Goal: Information Seeking & Learning: Learn about a topic

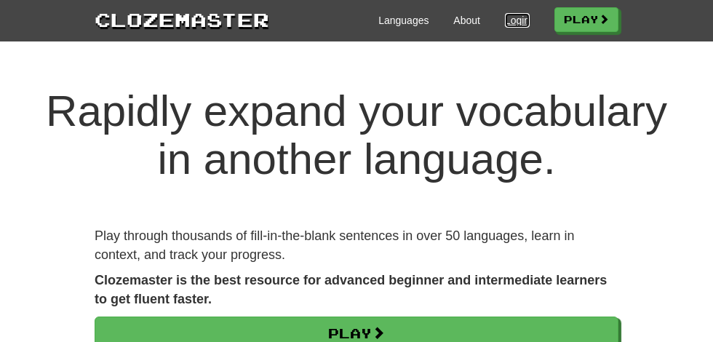
click at [517, 20] on link "Login" at bounding box center [517, 20] width 25 height 15
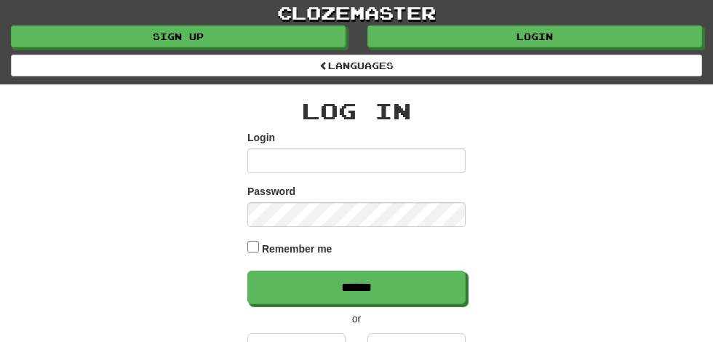
click at [282, 157] on input "Login" at bounding box center [356, 160] width 218 height 25
type input "**********"
click at [247, 271] on input "******" at bounding box center [356, 287] width 218 height 33
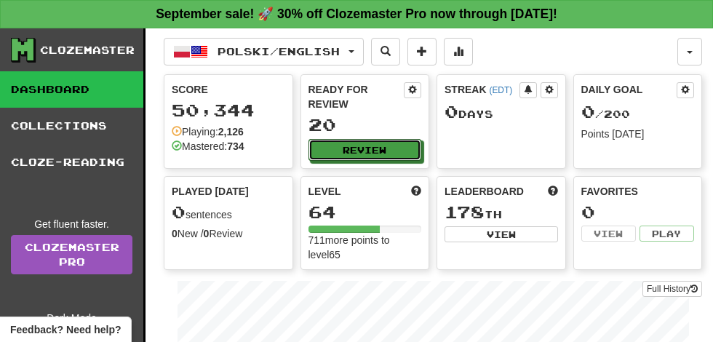
click at [376, 139] on button "Review" at bounding box center [366, 150] width 114 height 22
select select "**"
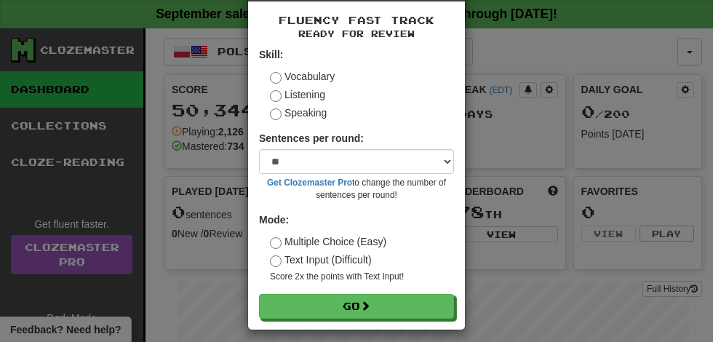
scroll to position [67, 0]
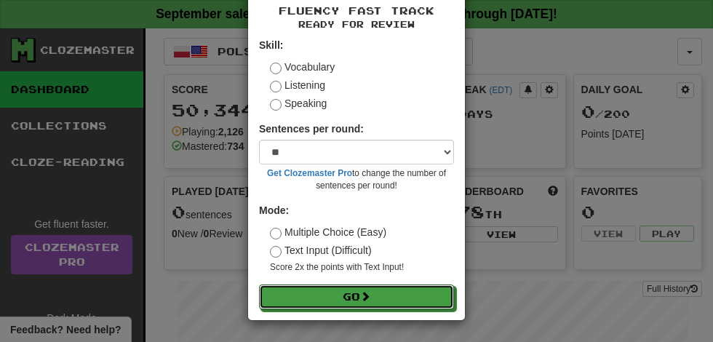
click at [369, 295] on span at bounding box center [365, 296] width 10 height 10
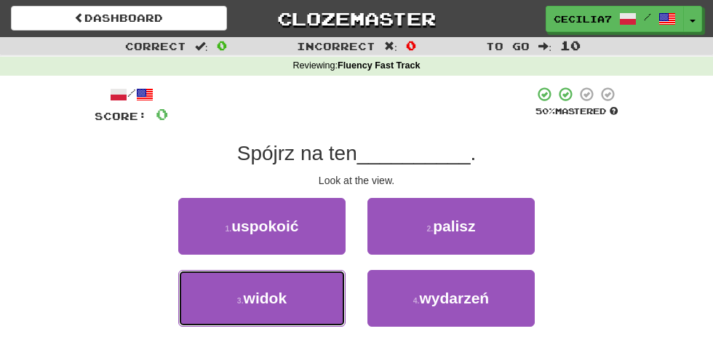
click at [286, 297] on button "3 . widok" at bounding box center [261, 298] width 167 height 57
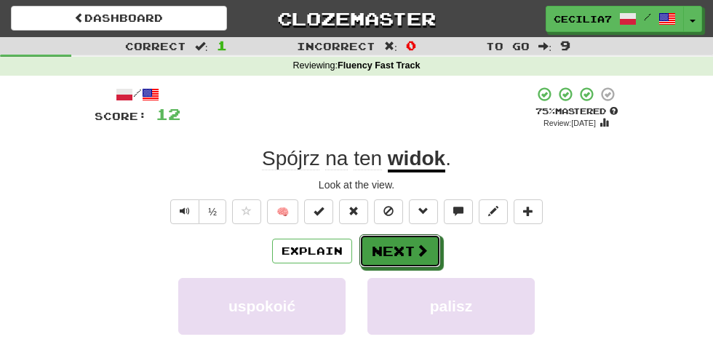
click at [413, 242] on button "Next" at bounding box center [401, 250] width 82 height 33
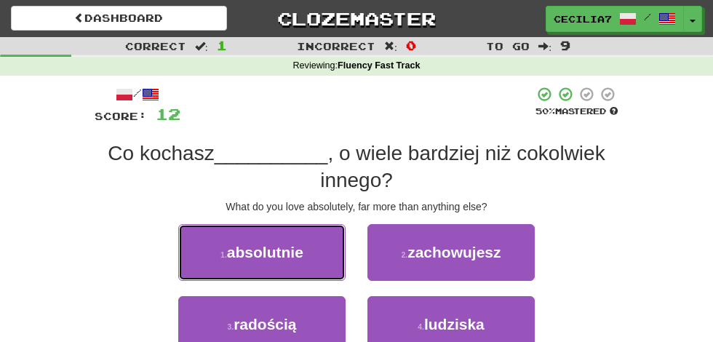
click at [308, 250] on button "1 . absolutnie" at bounding box center [261, 252] width 167 height 57
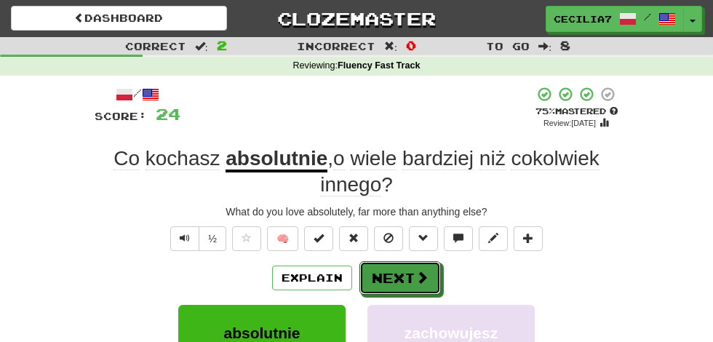
click at [421, 274] on span at bounding box center [422, 277] width 13 height 13
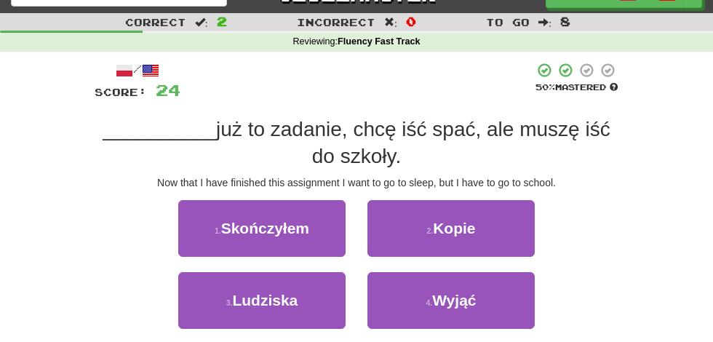
scroll to position [25, 0]
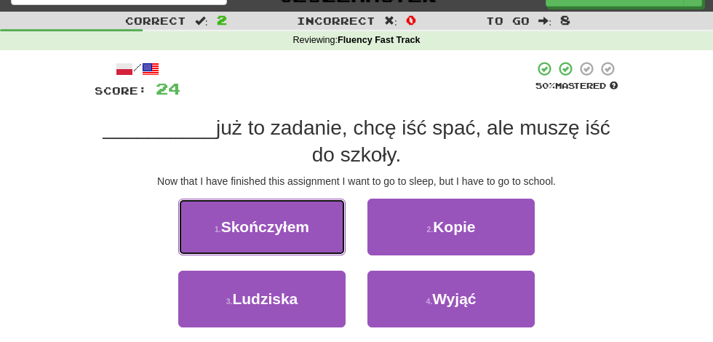
click at [317, 233] on button "1 . Skończyłem" at bounding box center [261, 227] width 167 height 57
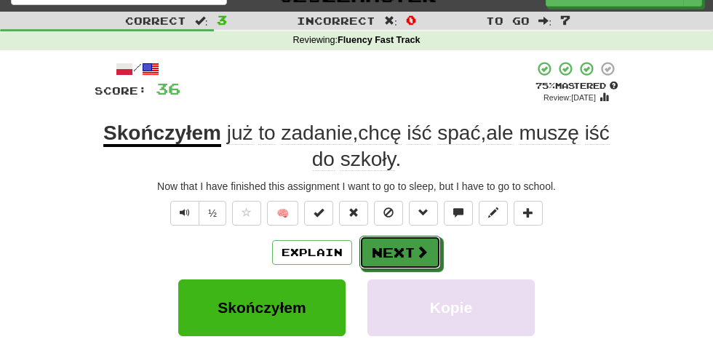
click at [411, 247] on button "Next" at bounding box center [401, 252] width 82 height 33
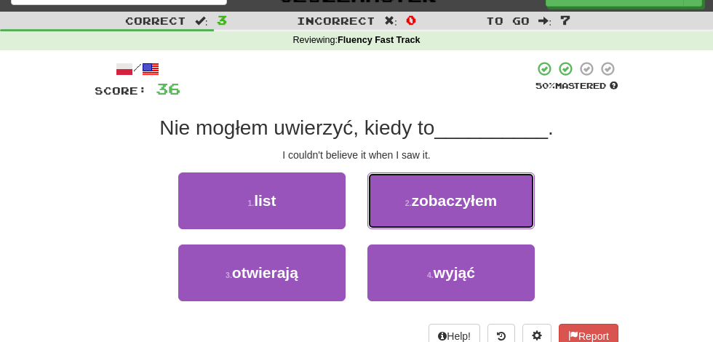
click at [510, 191] on button "2 . zobaczyłem" at bounding box center [451, 200] width 167 height 57
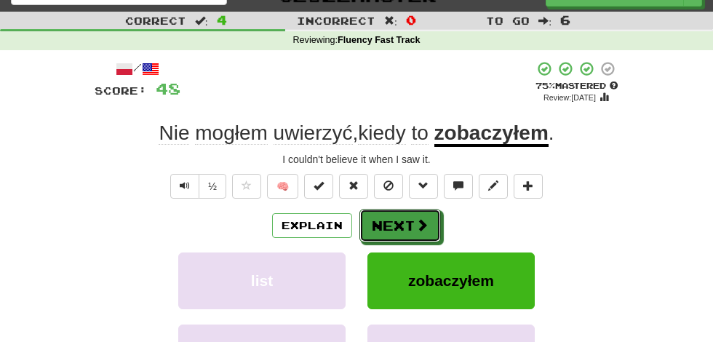
click at [428, 227] on button "Next" at bounding box center [401, 225] width 82 height 33
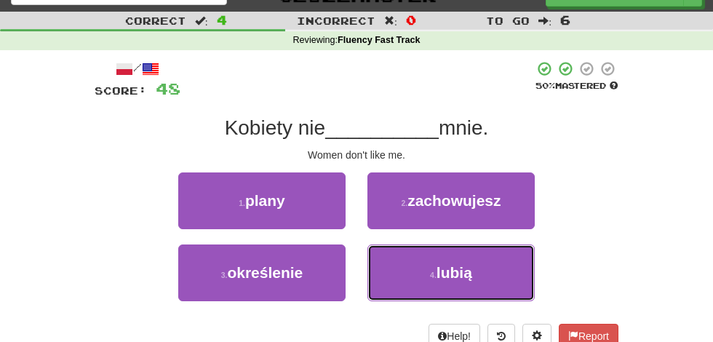
click at [480, 272] on button "4 . lubią" at bounding box center [451, 273] width 167 height 57
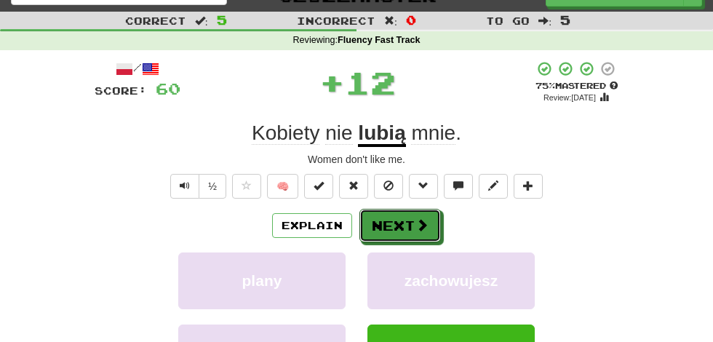
click at [420, 226] on span at bounding box center [422, 224] width 13 height 13
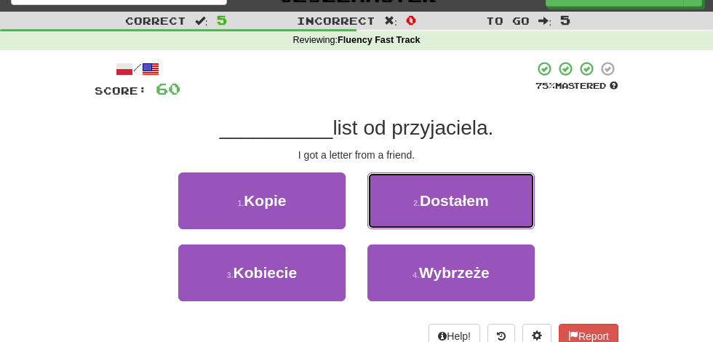
click at [497, 199] on button "2 . Dostałem" at bounding box center [451, 200] width 167 height 57
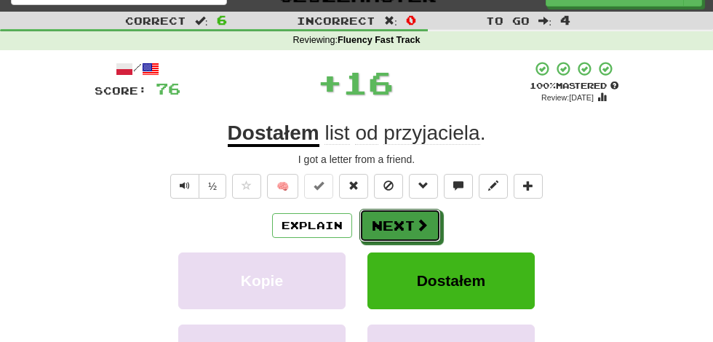
click at [424, 224] on span at bounding box center [422, 224] width 13 height 13
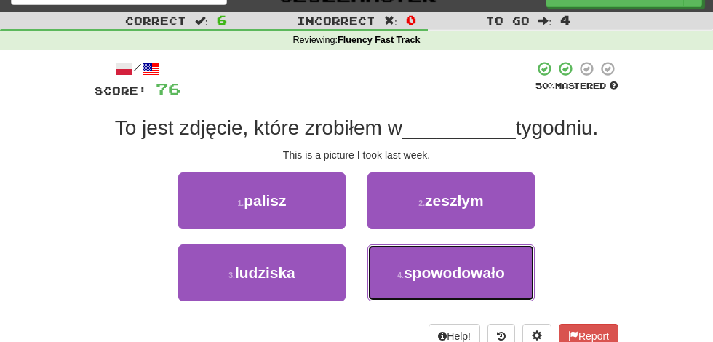
click at [461, 267] on span "spowodowało" at bounding box center [454, 272] width 101 height 17
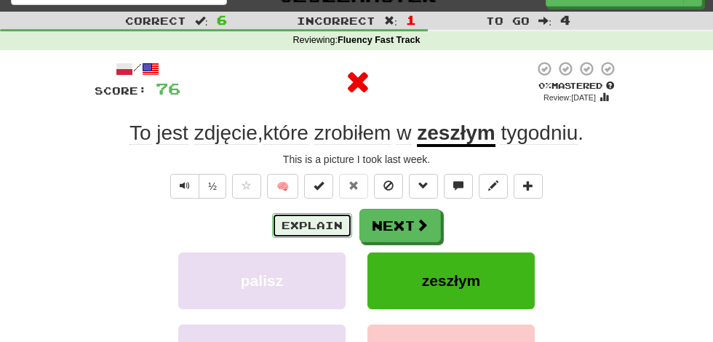
click at [332, 224] on button "Explain" at bounding box center [312, 225] width 80 height 25
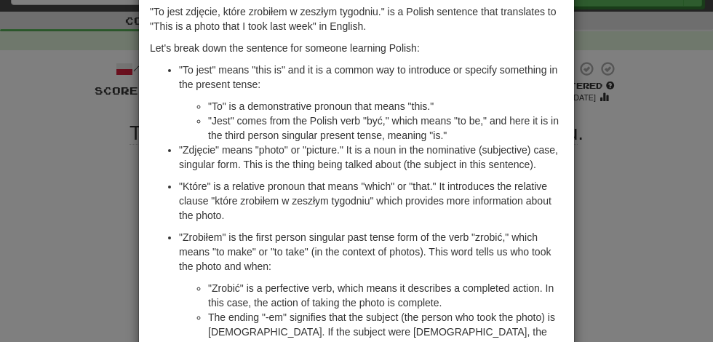
scroll to position [0, 0]
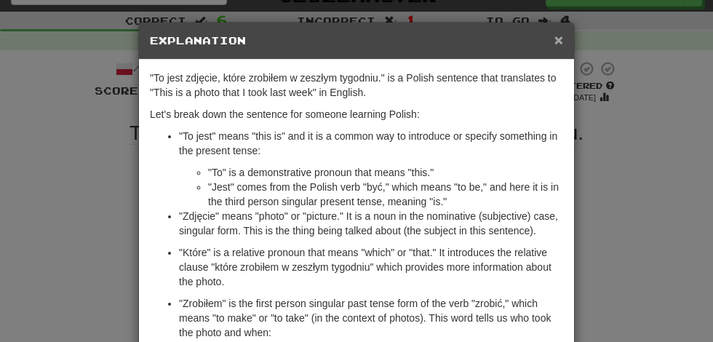
click at [563, 39] on span "×" at bounding box center [559, 39] width 9 height 17
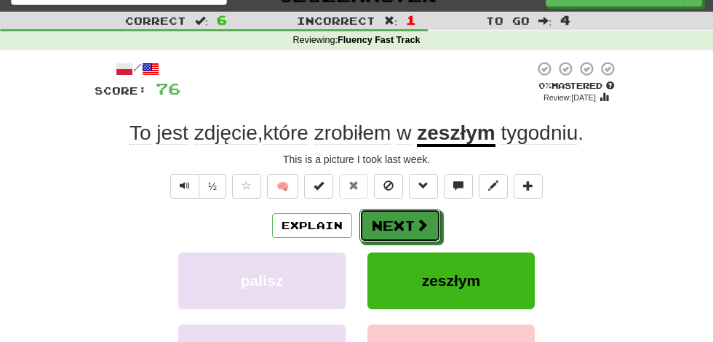
click at [412, 228] on button "Next" at bounding box center [401, 225] width 82 height 33
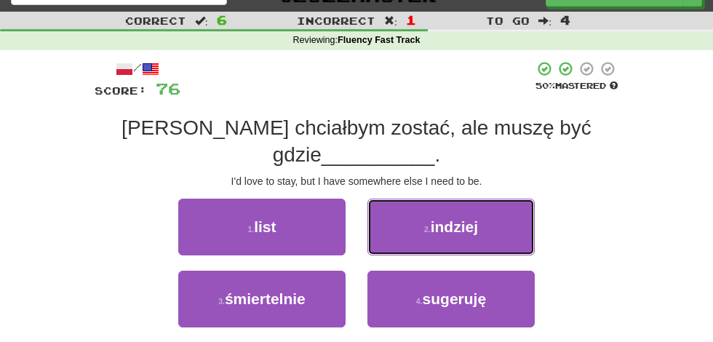
click at [482, 204] on button "2 . indziej" at bounding box center [451, 227] width 167 height 57
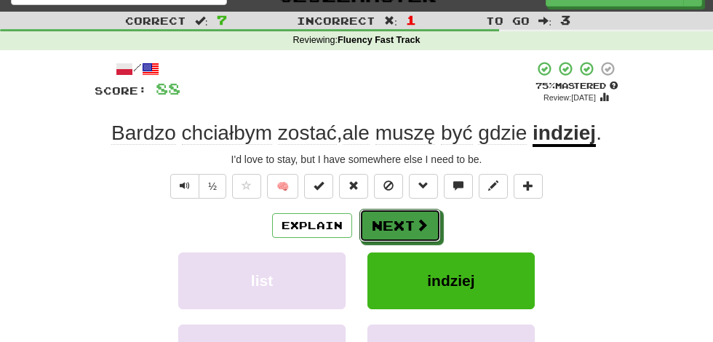
click at [421, 224] on span at bounding box center [422, 224] width 13 height 13
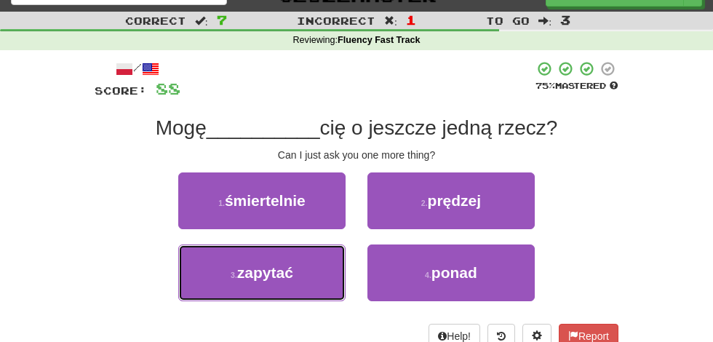
click at [316, 267] on button "3 . zapytać" at bounding box center [261, 273] width 167 height 57
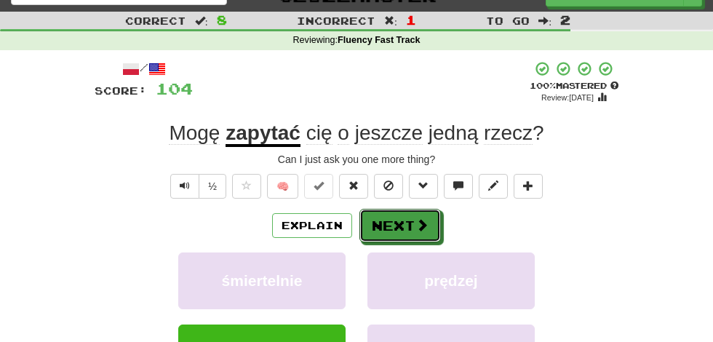
click at [419, 227] on span at bounding box center [422, 224] width 13 height 13
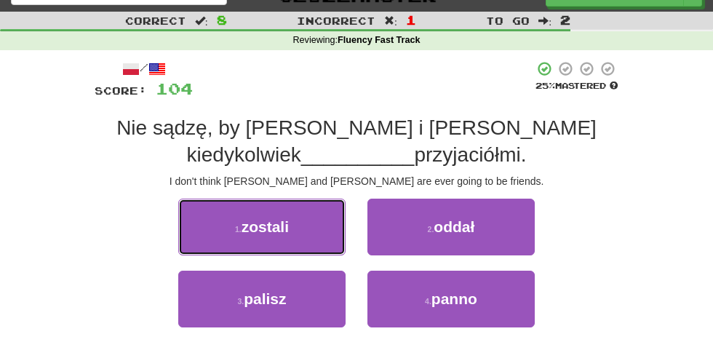
click at [322, 229] on button "1 . zostali" at bounding box center [261, 227] width 167 height 57
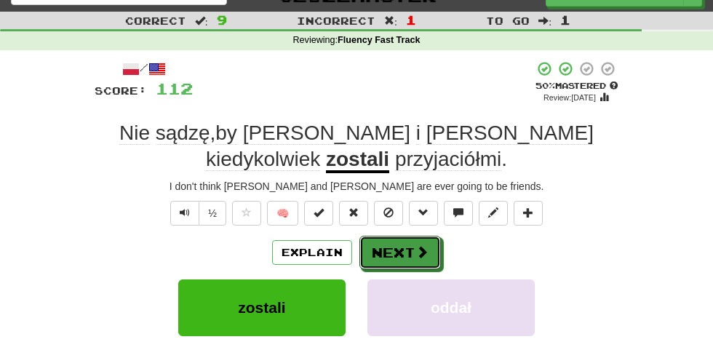
click at [431, 242] on button "Next" at bounding box center [401, 252] width 82 height 33
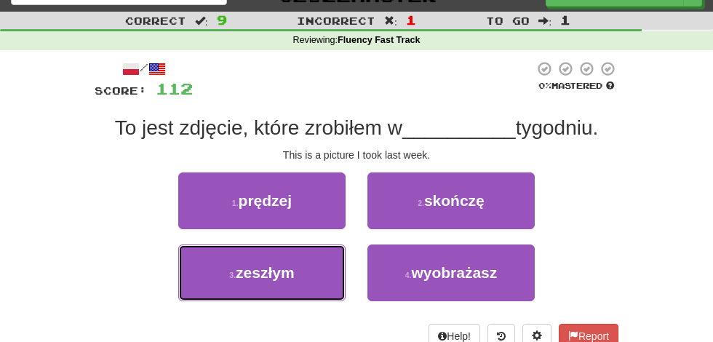
click at [320, 285] on button "3 . zeszłym" at bounding box center [261, 273] width 167 height 57
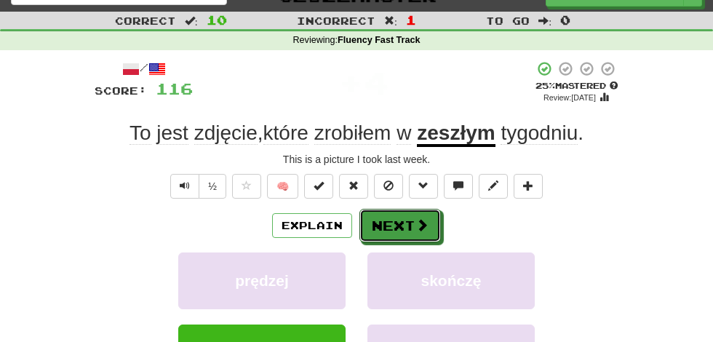
click at [431, 224] on button "Next" at bounding box center [401, 225] width 82 height 33
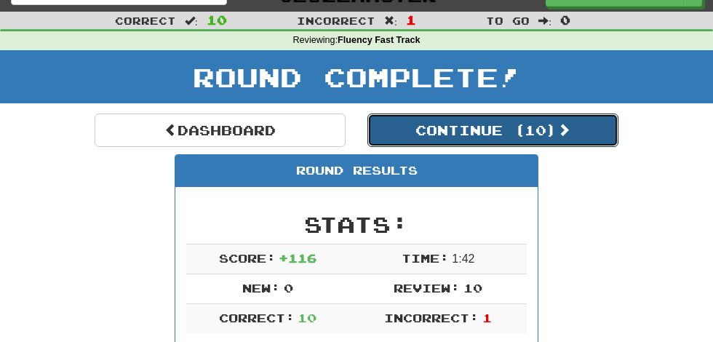
click at [556, 129] on button "Continue ( 10 )" at bounding box center [493, 130] width 251 height 33
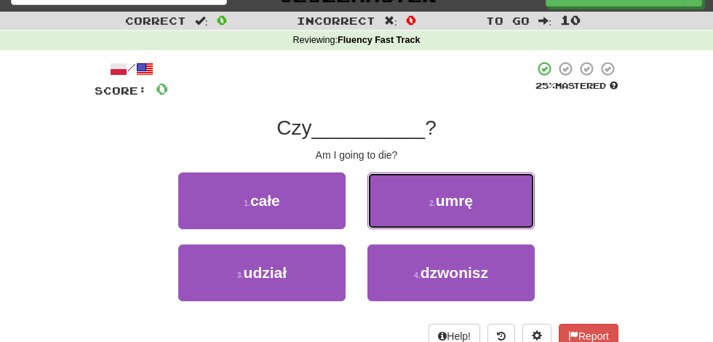
click at [501, 201] on button "2 . umrę" at bounding box center [451, 200] width 167 height 57
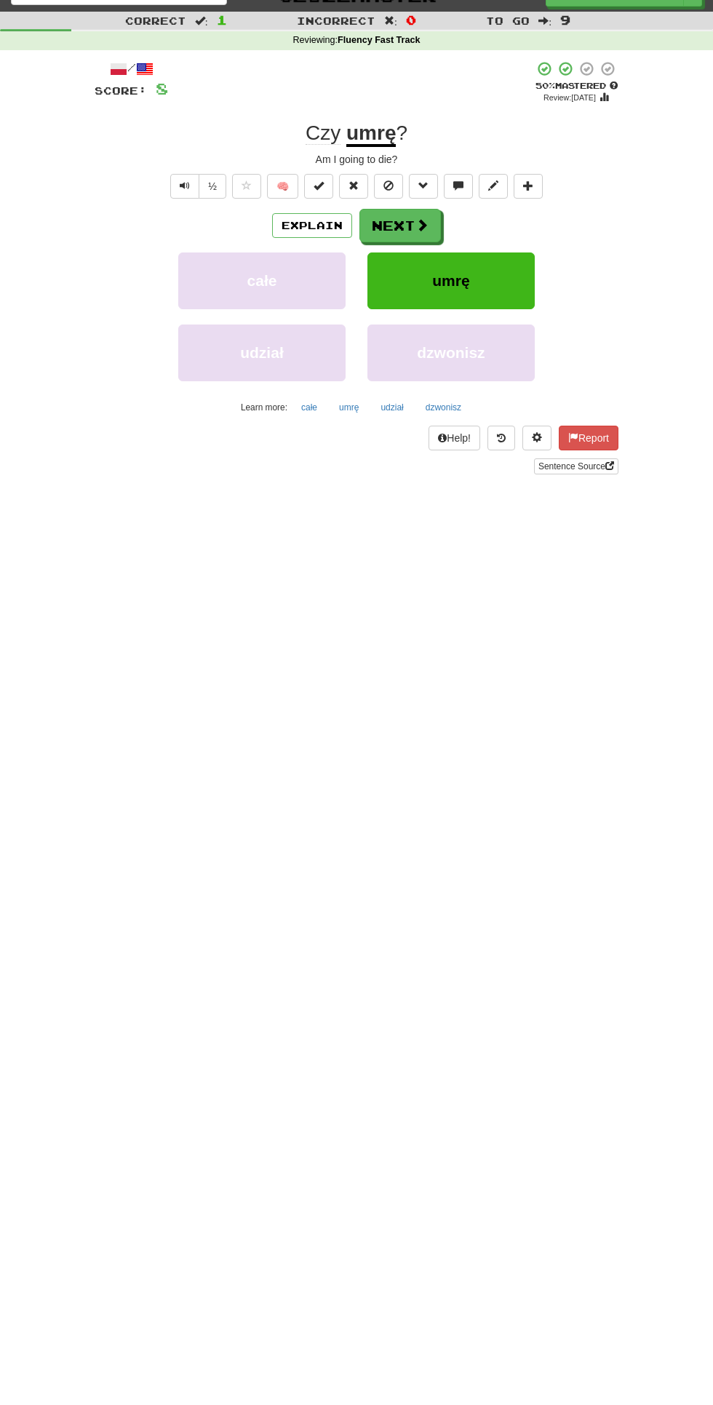
click at [389, 341] on div "Dashboard Clozemaster Cecilia7 / Toggle Dropdown Dashboard Leaderboard Activity…" at bounding box center [356, 677] width 713 height 1405
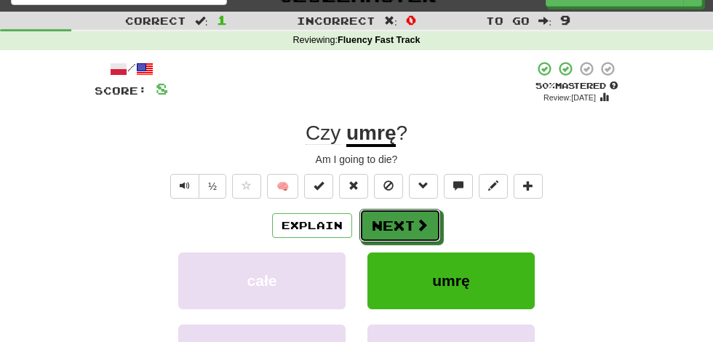
click at [407, 225] on button "Next" at bounding box center [401, 225] width 82 height 33
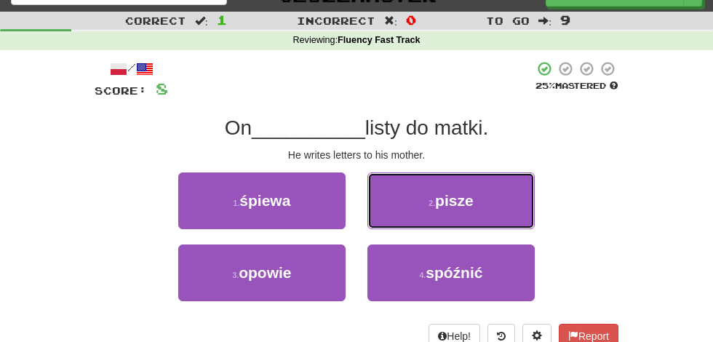
click at [480, 197] on button "2 . pisze" at bounding box center [451, 200] width 167 height 57
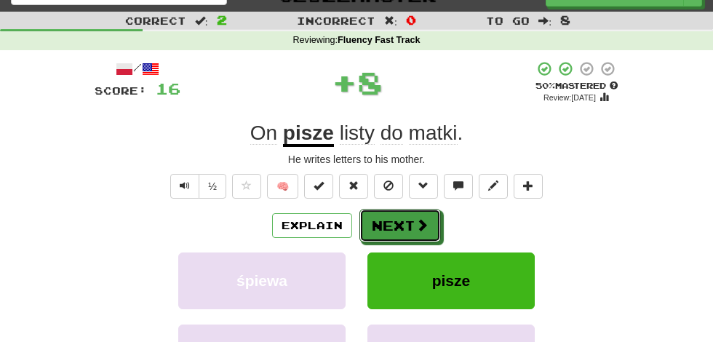
click at [423, 218] on span at bounding box center [422, 224] width 13 height 13
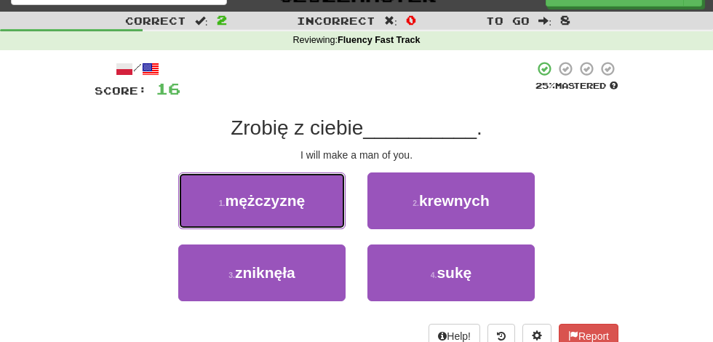
click at [297, 195] on span "mężczyznę" at bounding box center [266, 200] width 80 height 17
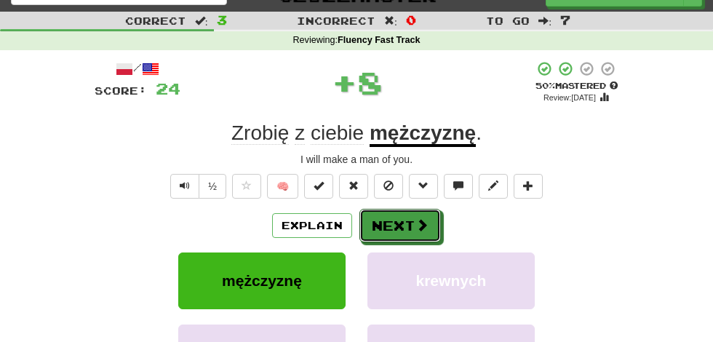
click at [421, 224] on span at bounding box center [422, 224] width 13 height 13
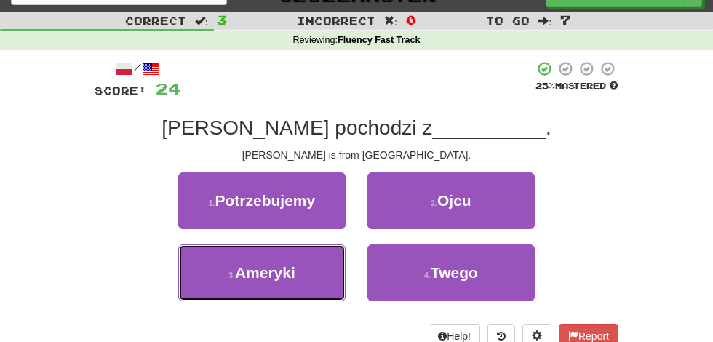
click at [306, 264] on button "3 . Ameryki" at bounding box center [261, 273] width 167 height 57
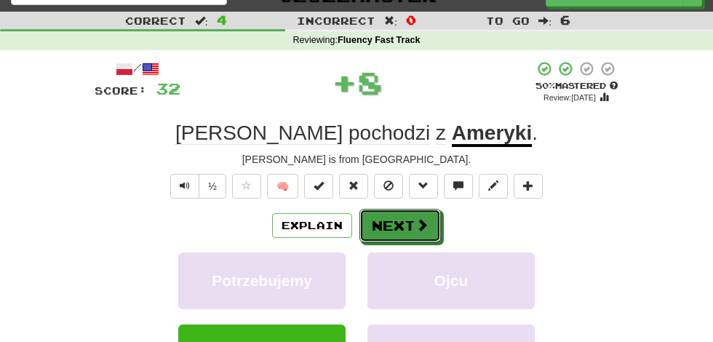
click at [434, 215] on button "Next" at bounding box center [401, 225] width 82 height 33
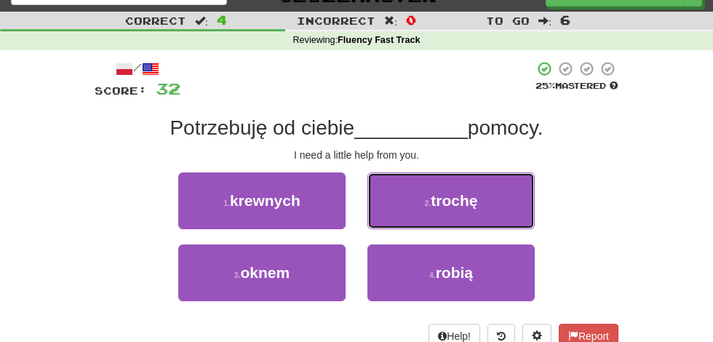
click at [492, 194] on button "2 . trochę" at bounding box center [451, 200] width 167 height 57
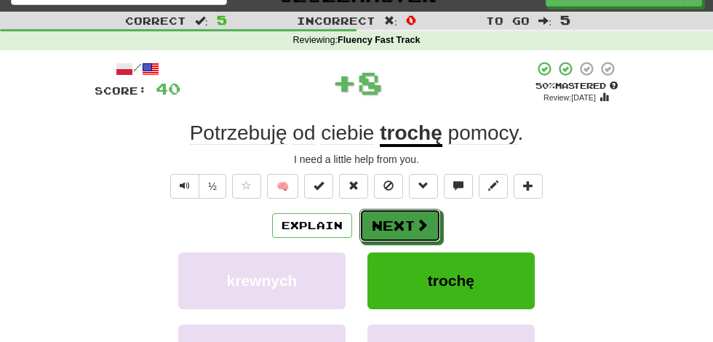
click at [422, 223] on span at bounding box center [422, 224] width 13 height 13
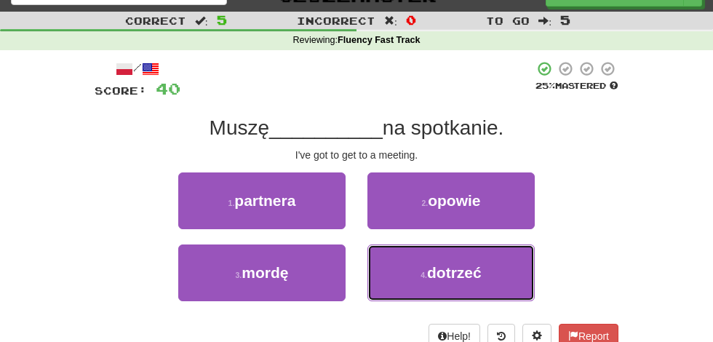
click at [472, 264] on span "dotrzeć" at bounding box center [454, 272] width 55 height 17
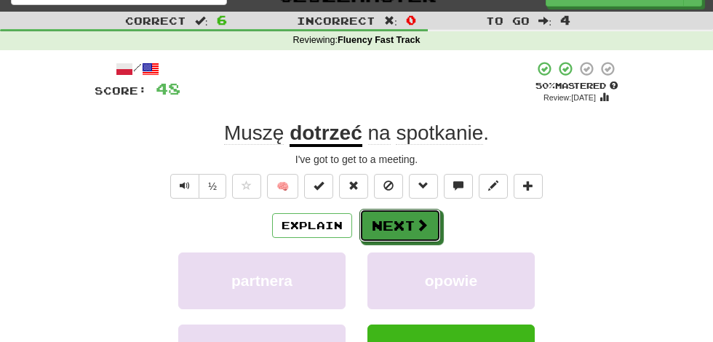
click at [421, 223] on span at bounding box center [422, 224] width 13 height 13
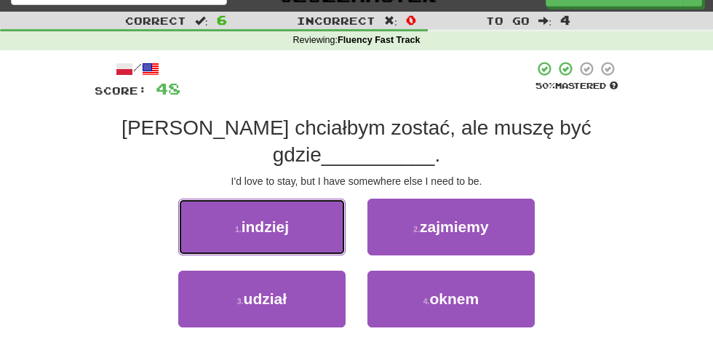
click at [303, 199] on button "1 . indziej" at bounding box center [261, 227] width 167 height 57
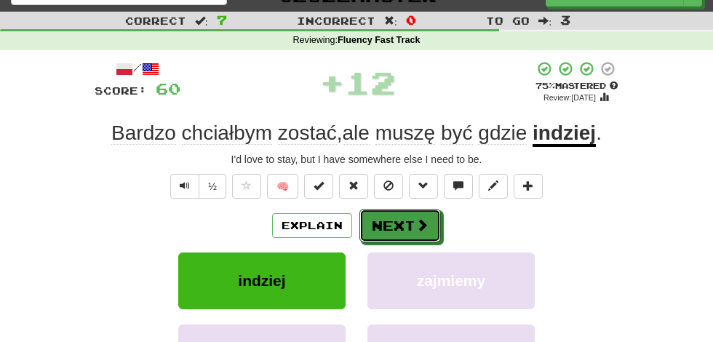
click at [418, 221] on span at bounding box center [422, 224] width 13 height 13
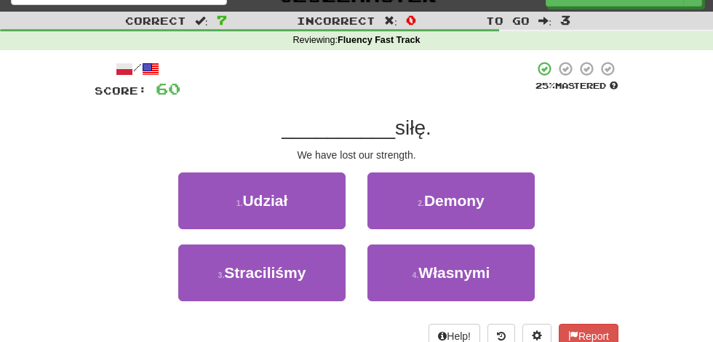
click at [311, 268] on button "3 . Straciliśmy" at bounding box center [261, 273] width 167 height 57
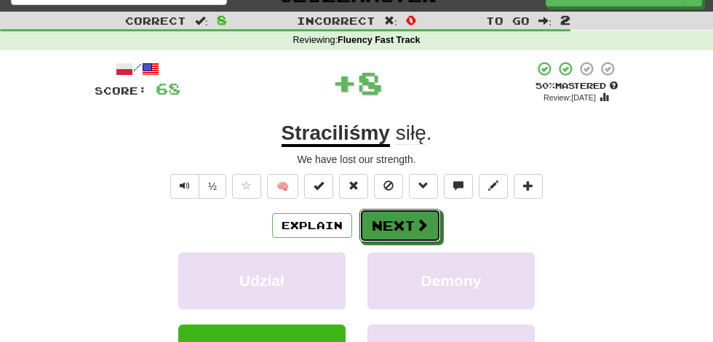
click at [419, 213] on button "Next" at bounding box center [401, 225] width 82 height 33
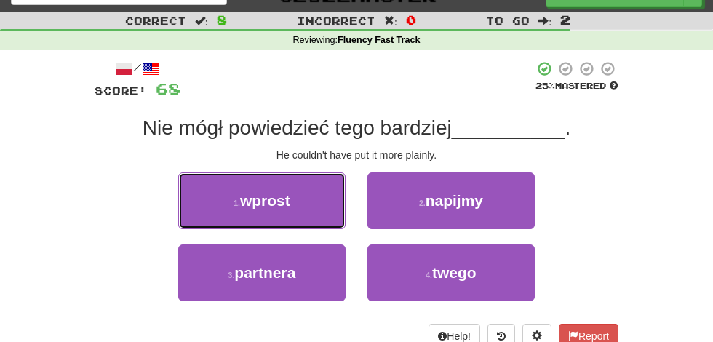
click at [306, 202] on button "1 . wprost" at bounding box center [261, 200] width 167 height 57
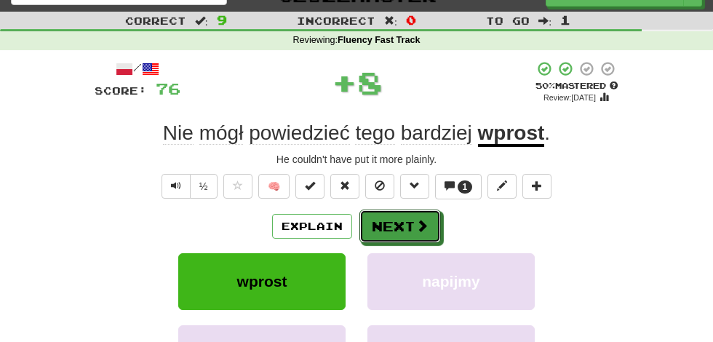
click at [420, 224] on span at bounding box center [422, 225] width 13 height 13
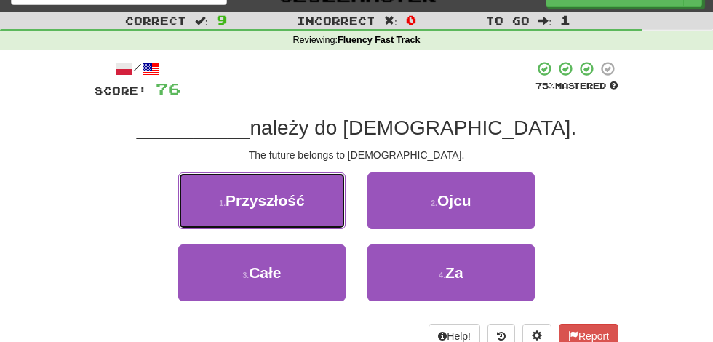
click at [314, 205] on button "1 . Przyszłość" at bounding box center [261, 200] width 167 height 57
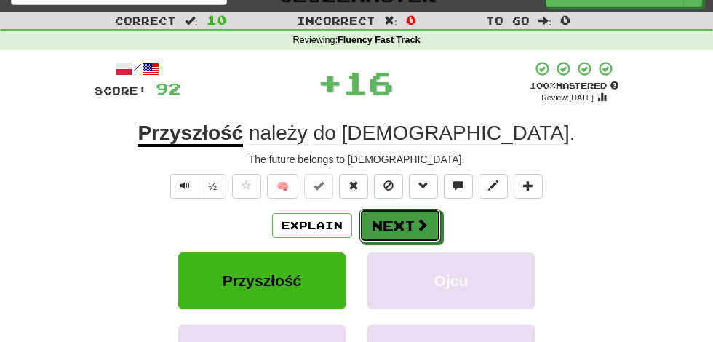
click at [425, 221] on span at bounding box center [422, 224] width 13 height 13
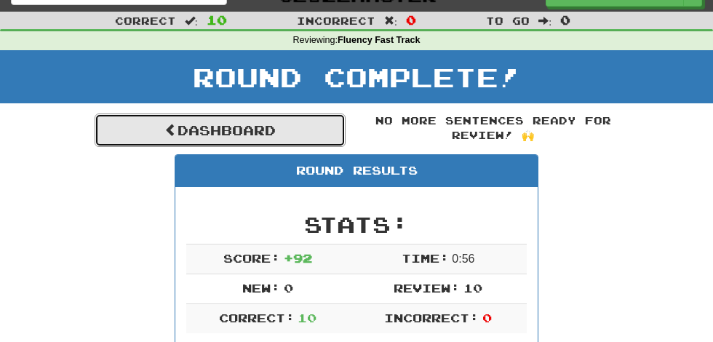
click at [320, 124] on link "Dashboard" at bounding box center [220, 130] width 251 height 33
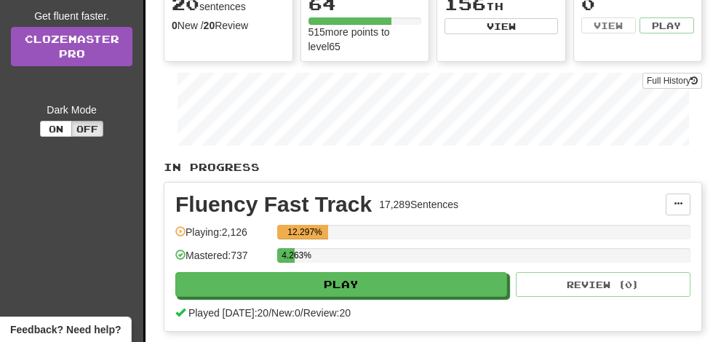
scroll to position [224, 0]
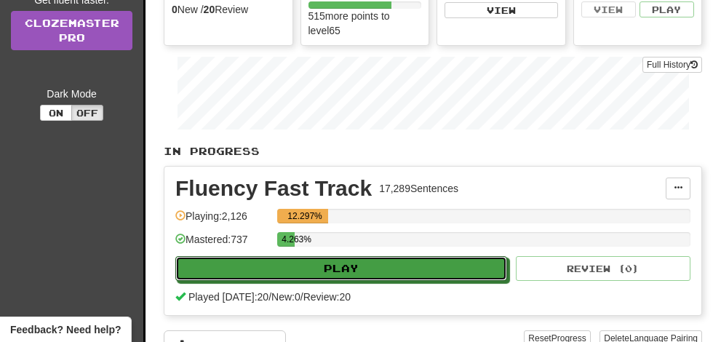
click at [362, 261] on button "Play" at bounding box center [341, 268] width 332 height 25
select select "**"
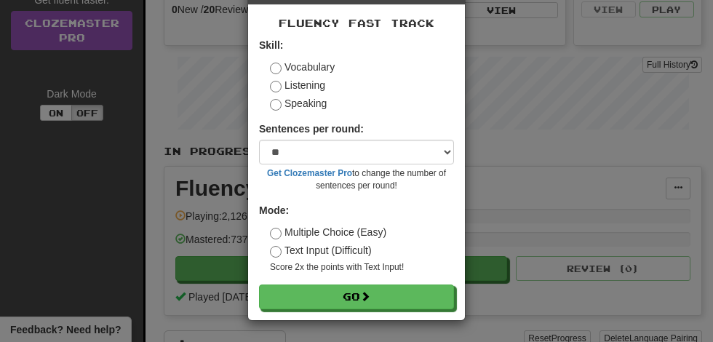
scroll to position [54, 0]
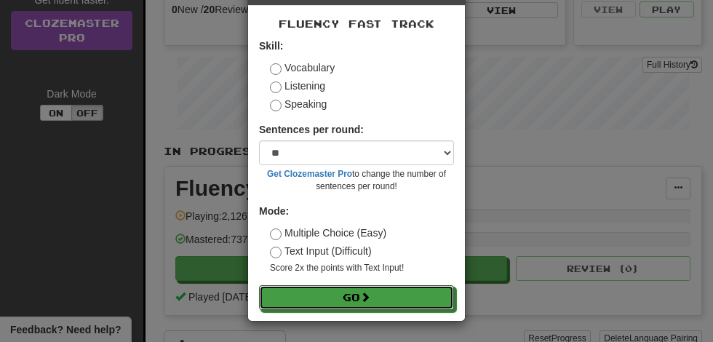
click at [370, 295] on span at bounding box center [365, 297] width 10 height 10
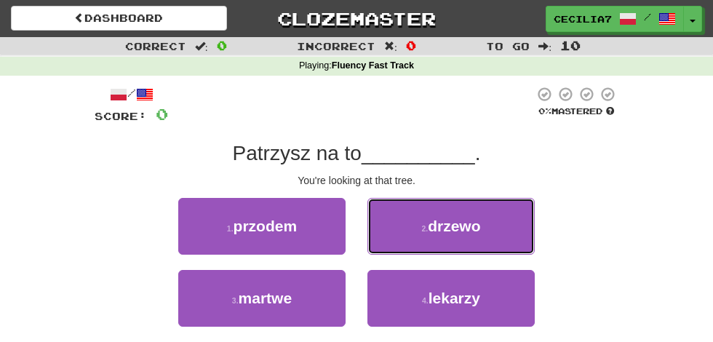
click at [463, 245] on button "2 . drzewo" at bounding box center [451, 226] width 167 height 57
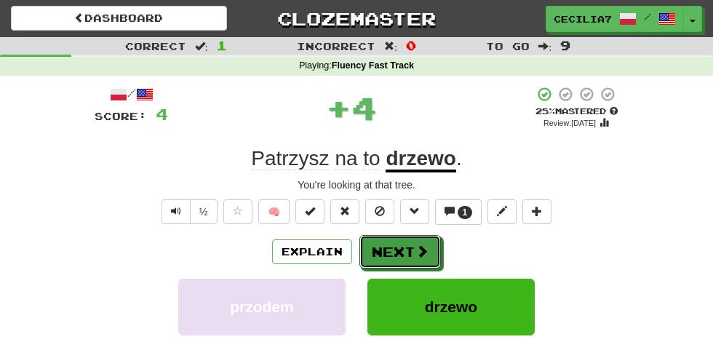
click at [421, 250] on span at bounding box center [422, 251] width 13 height 13
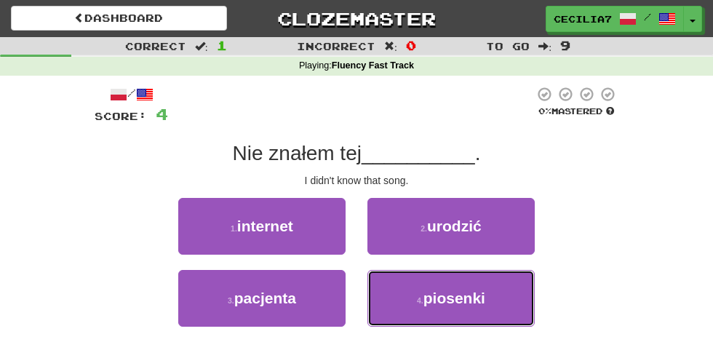
click at [473, 292] on span "piosenki" at bounding box center [455, 298] width 62 height 17
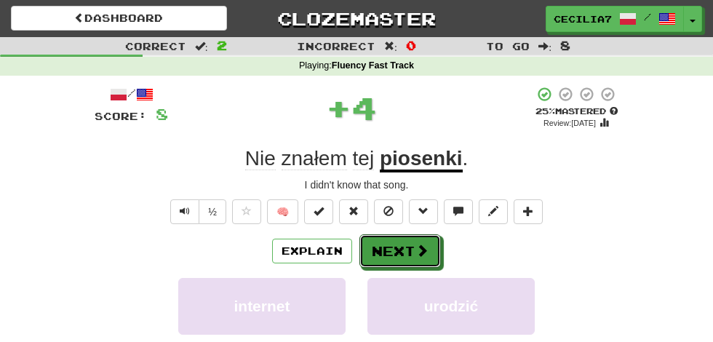
click at [416, 245] on span at bounding box center [422, 250] width 13 height 13
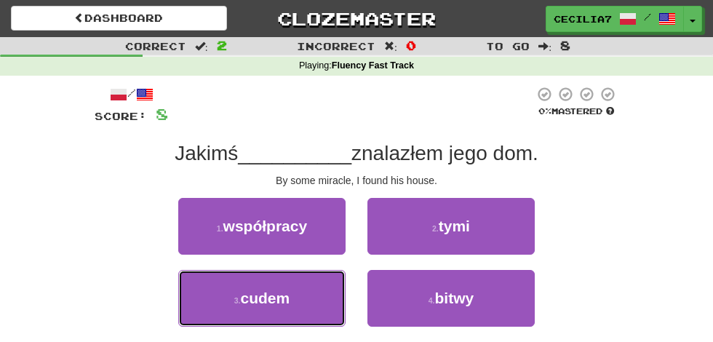
click at [315, 286] on button "3 . cudem" at bounding box center [261, 298] width 167 height 57
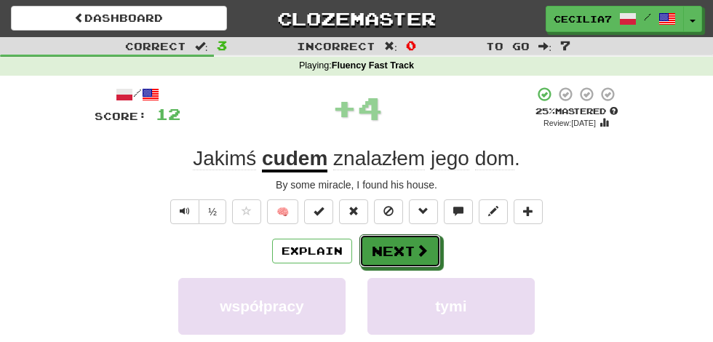
click at [424, 249] on span at bounding box center [422, 250] width 13 height 13
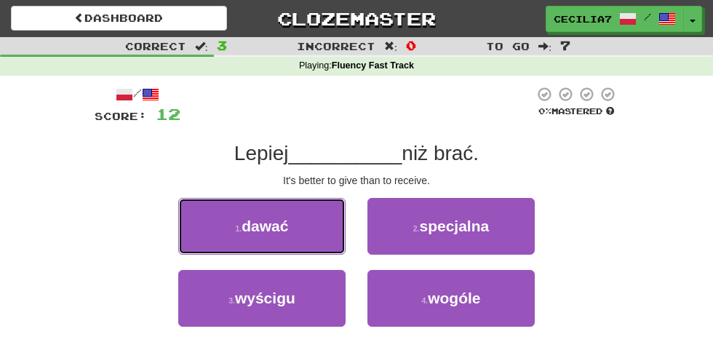
click at [321, 235] on button "1 . dawać" at bounding box center [261, 226] width 167 height 57
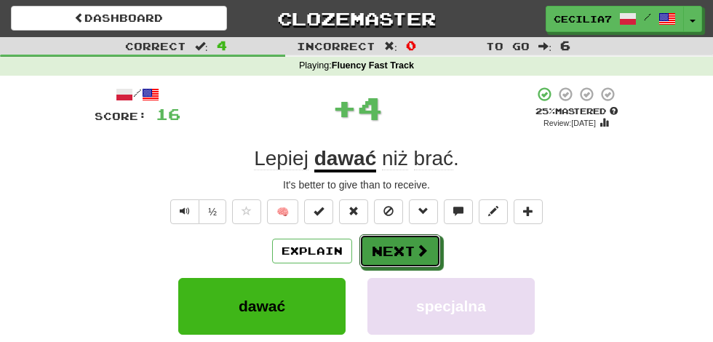
click at [418, 244] on span at bounding box center [422, 250] width 13 height 13
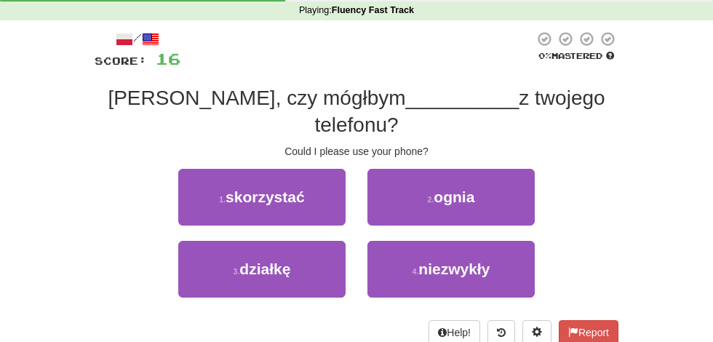
scroll to position [58, 0]
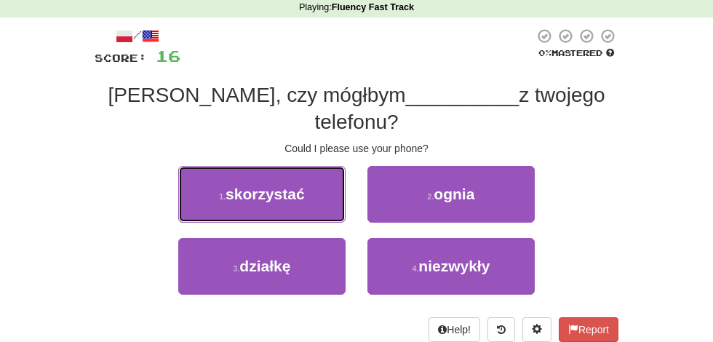
click at [326, 189] on button "1 . skorzystać" at bounding box center [261, 194] width 167 height 57
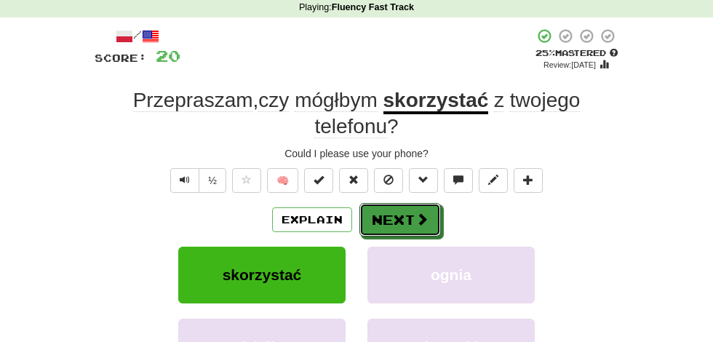
click at [419, 213] on span at bounding box center [422, 219] width 13 height 13
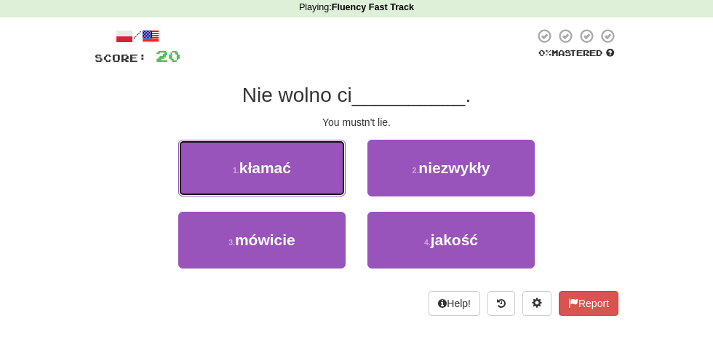
click at [320, 167] on button "1 . kłamać" at bounding box center [261, 168] width 167 height 57
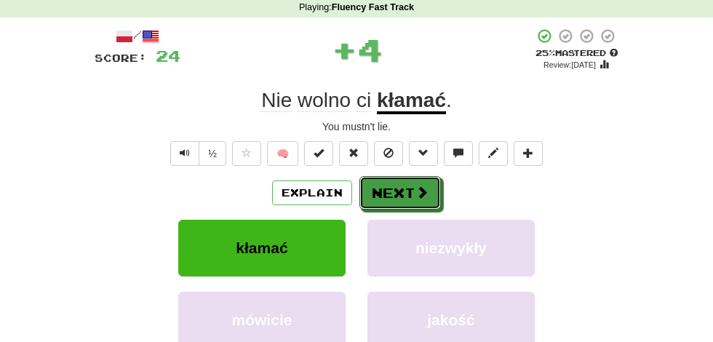
click at [421, 191] on span at bounding box center [422, 192] width 13 height 13
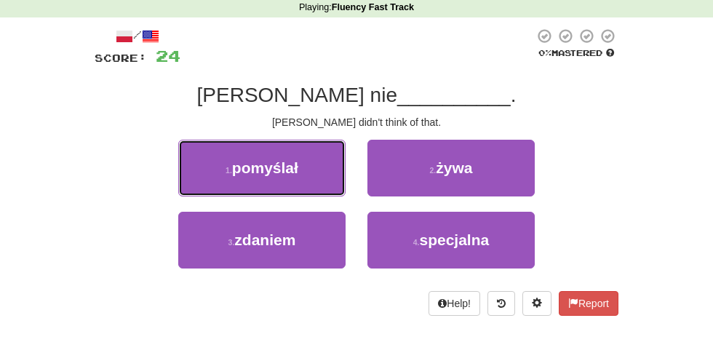
click at [337, 170] on button "1 . pomyślał" at bounding box center [261, 168] width 167 height 57
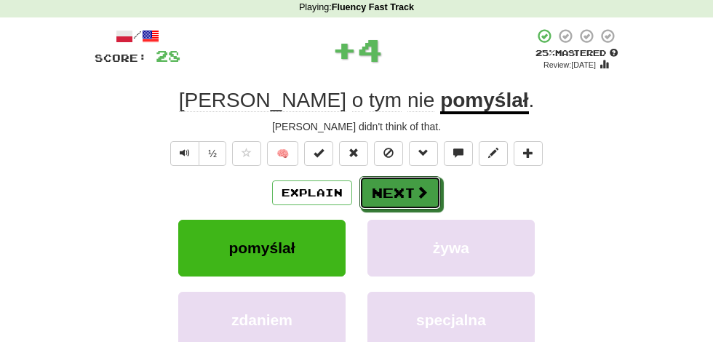
click at [424, 186] on span at bounding box center [422, 192] width 13 height 13
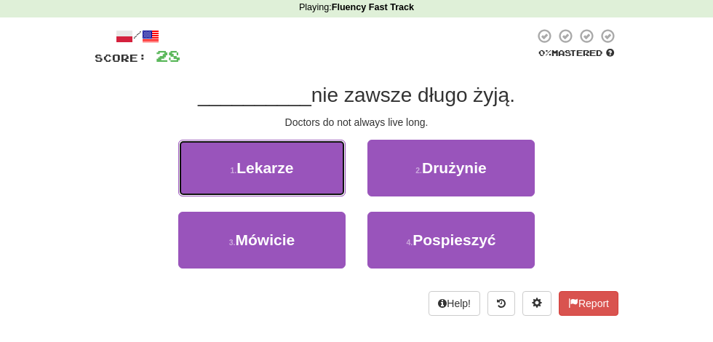
click at [317, 170] on button "1 . Lekarze" at bounding box center [261, 168] width 167 height 57
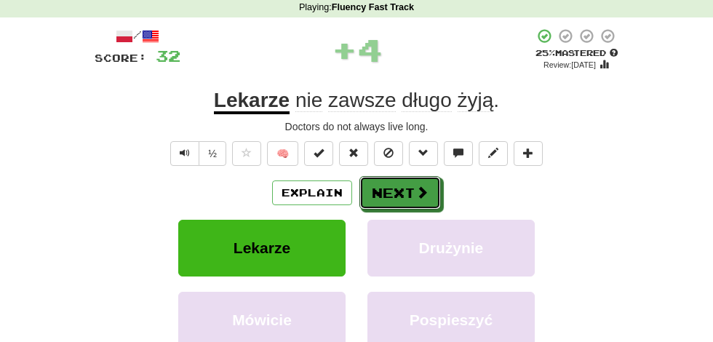
click at [431, 186] on button "Next" at bounding box center [401, 192] width 82 height 33
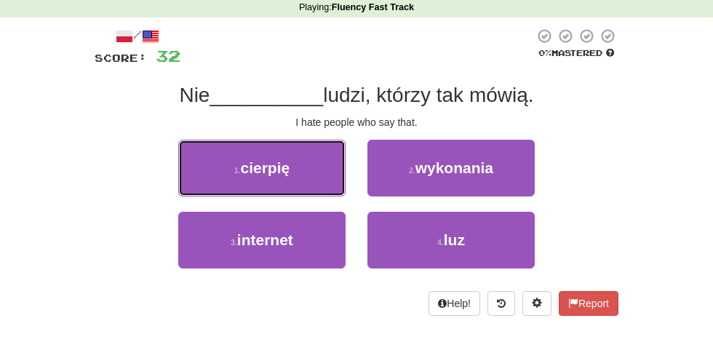
click at [323, 175] on button "1 . cierpię" at bounding box center [261, 168] width 167 height 57
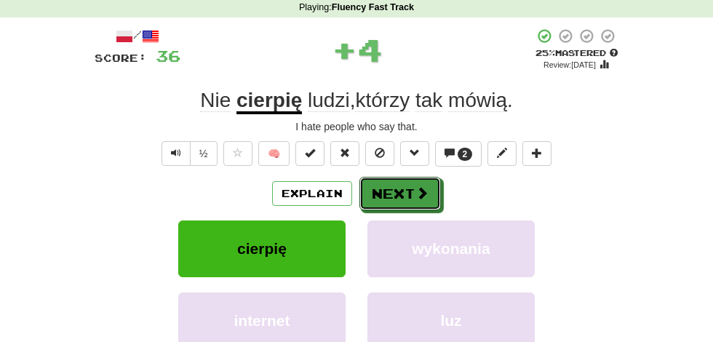
click at [425, 186] on span at bounding box center [422, 192] width 13 height 13
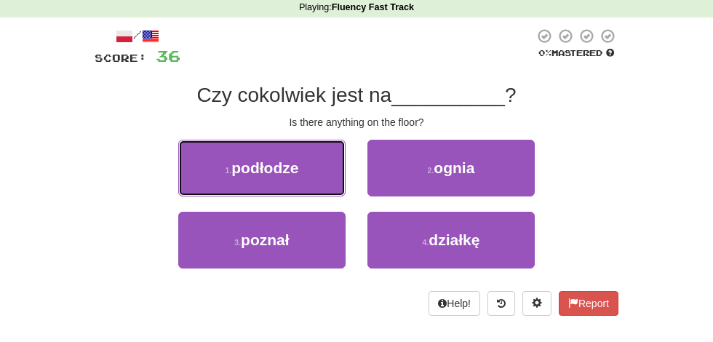
click at [329, 166] on button "1 . podłodze" at bounding box center [261, 168] width 167 height 57
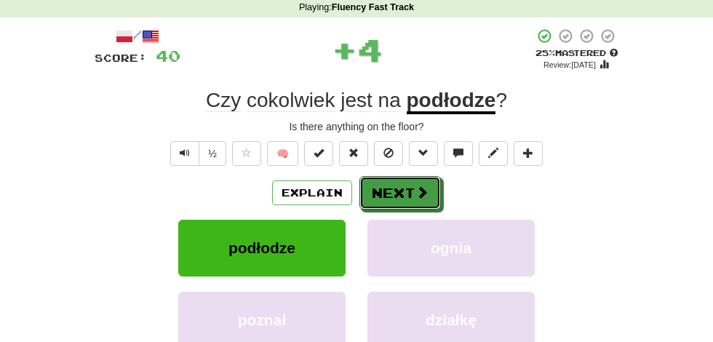
click at [421, 187] on span at bounding box center [422, 192] width 13 height 13
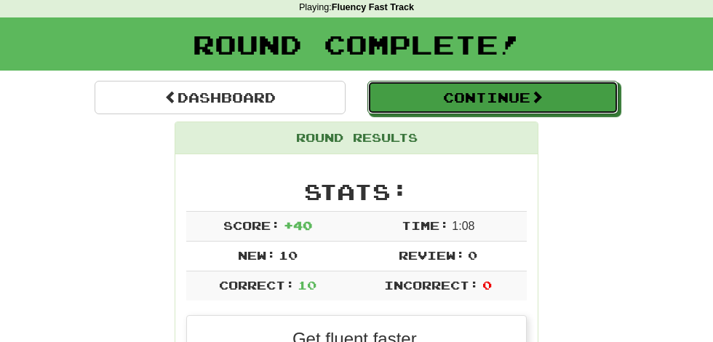
click at [538, 90] on span at bounding box center [537, 96] width 13 height 13
